Goal: Find specific page/section: Find specific page/section

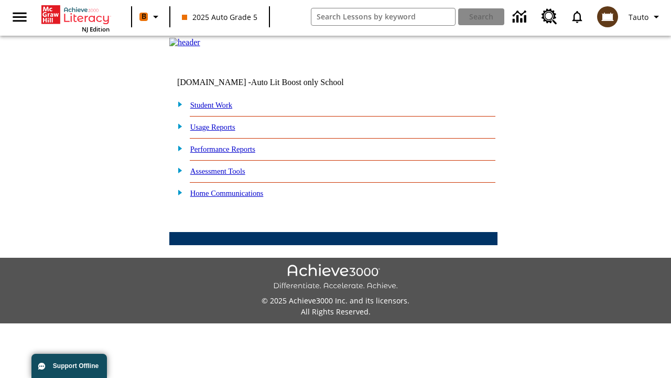
click at [218, 109] on link "Student Work" at bounding box center [211, 105] width 42 height 8
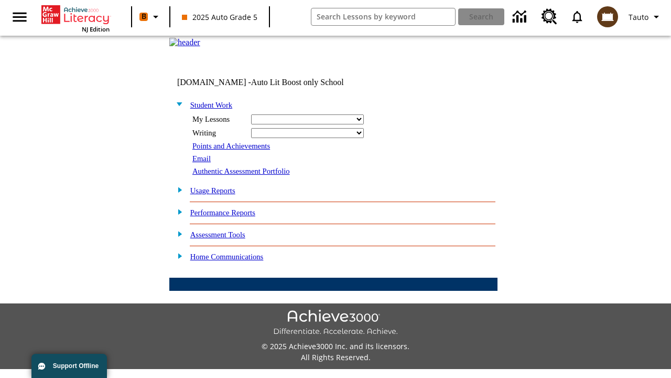
select select "/options/reports/?report_id=24&atype=14&section=2"
